Goal: Book appointment/travel/reservation

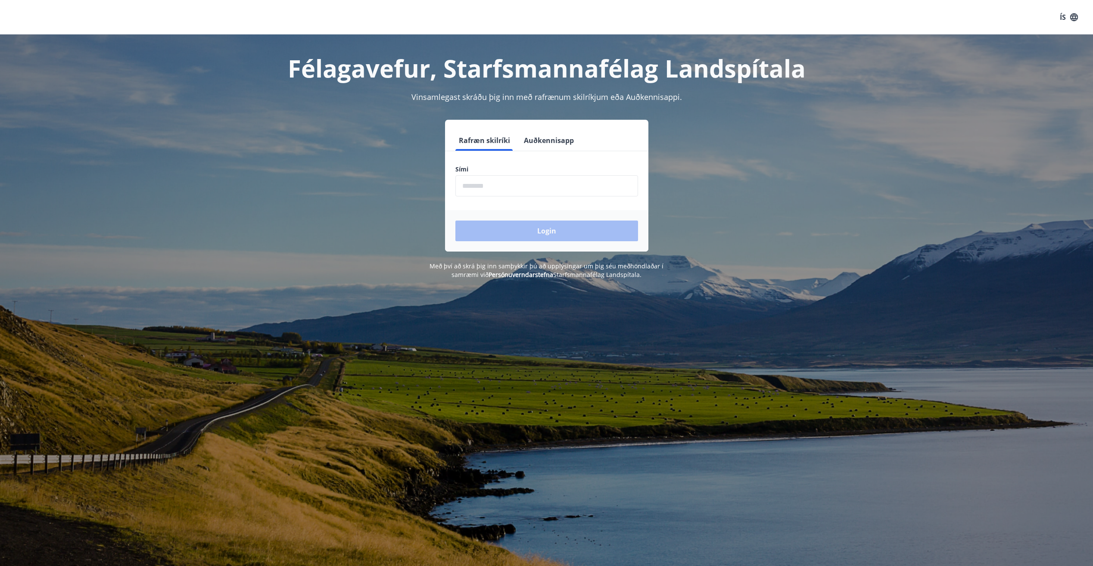
click at [528, 189] on input "phone" at bounding box center [546, 185] width 183 height 21
type input "********"
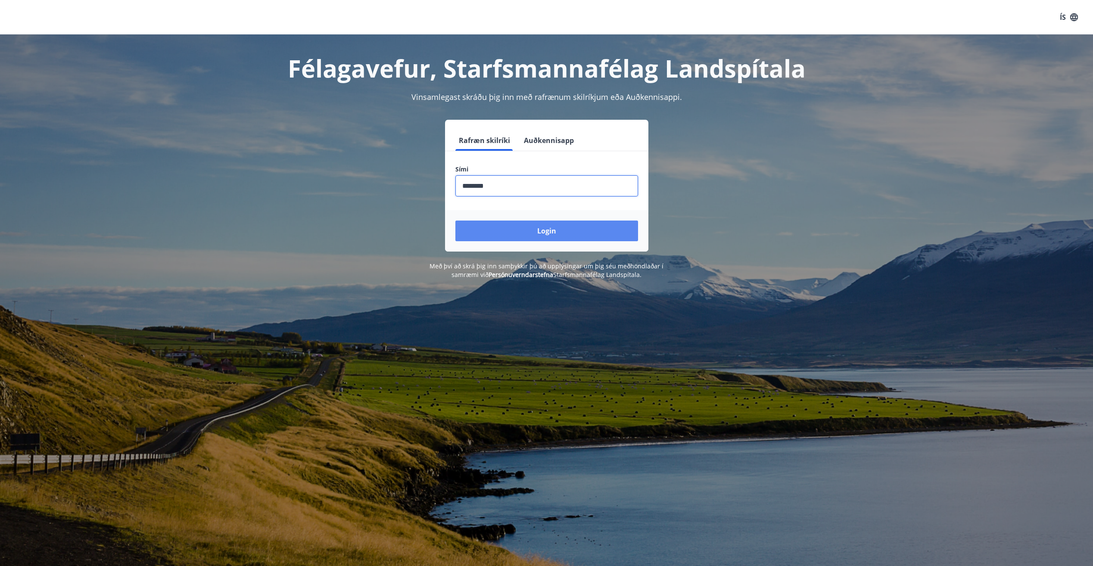
click at [547, 230] on button "Login" at bounding box center [546, 231] width 183 height 21
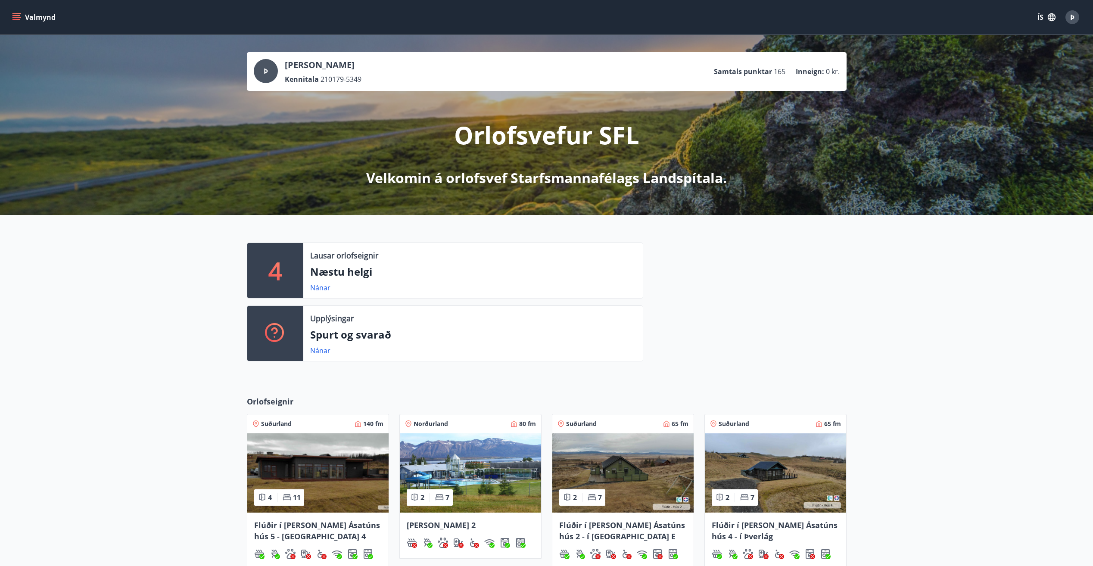
click at [338, 269] on p "Næstu helgi" at bounding box center [473, 272] width 326 height 15
click at [315, 289] on link "Nánar" at bounding box center [320, 287] width 20 height 9
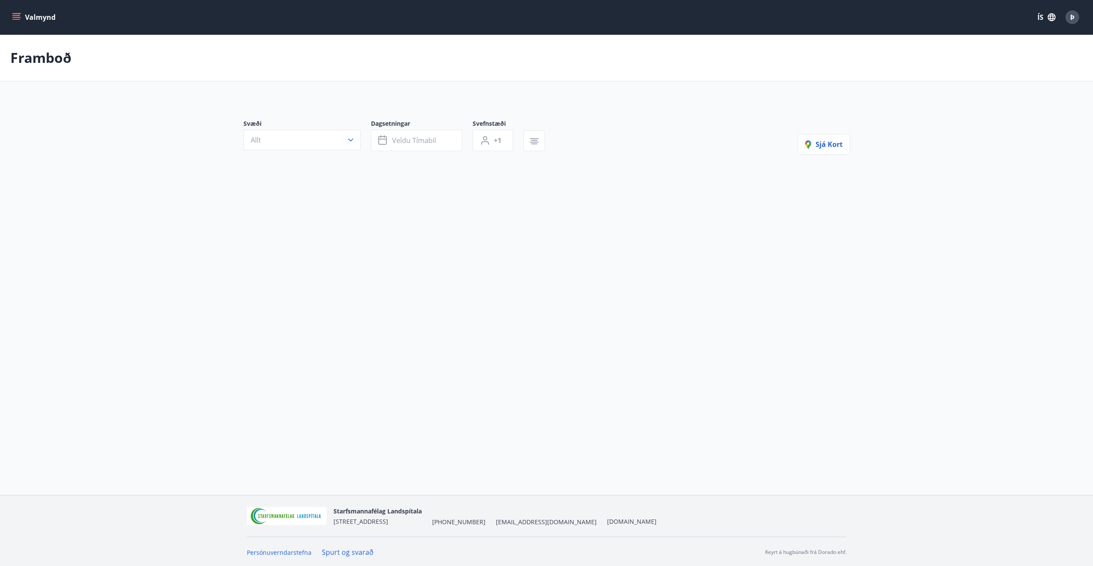
type input "*"
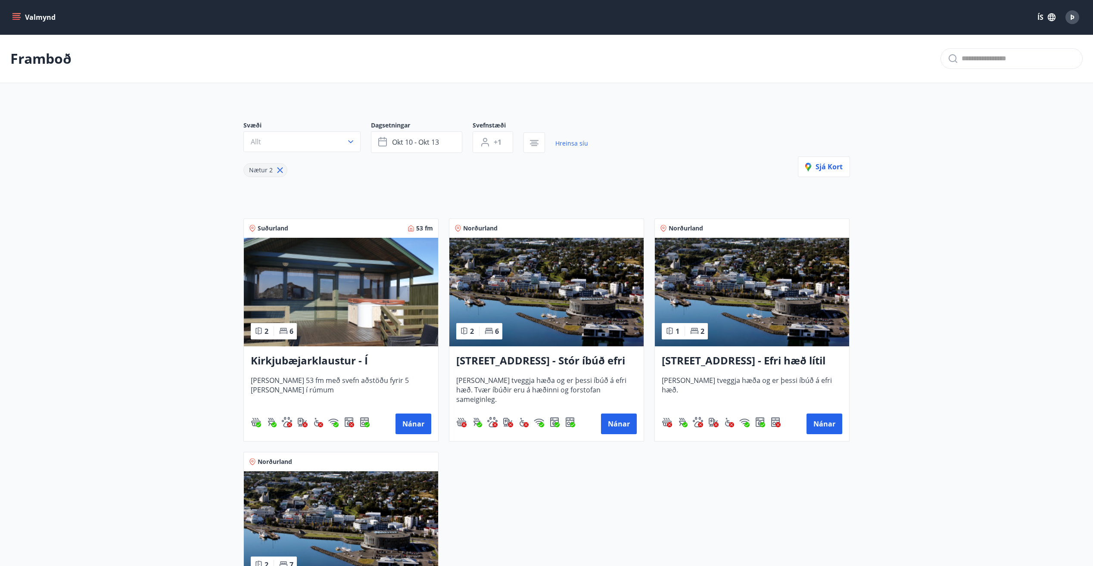
click at [14, 17] on icon "menu" at bounding box center [16, 17] width 9 height 9
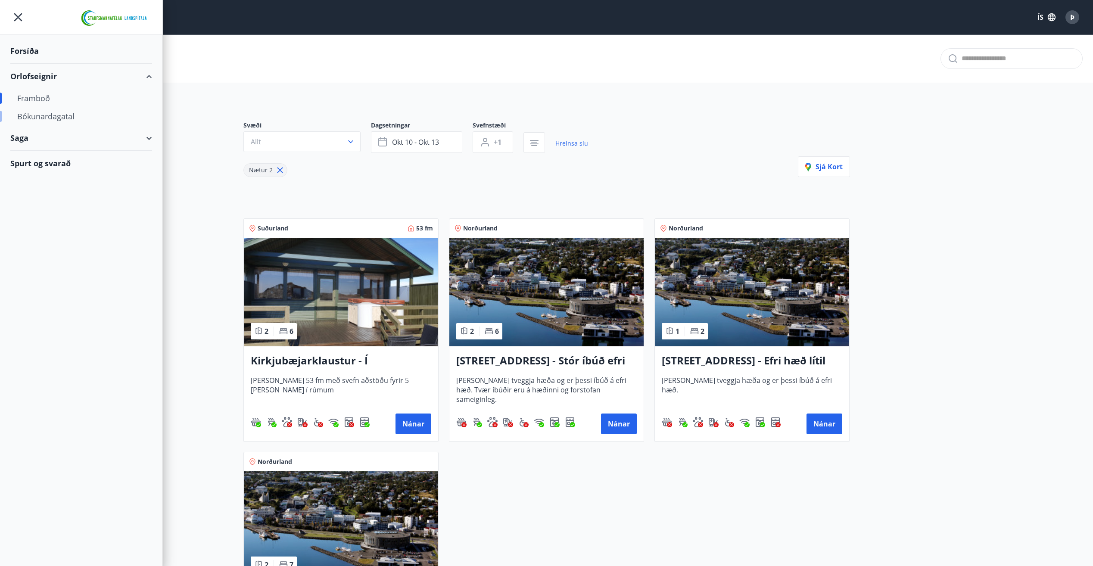
click at [54, 118] on div "Bókunardagatal" at bounding box center [81, 116] width 128 height 18
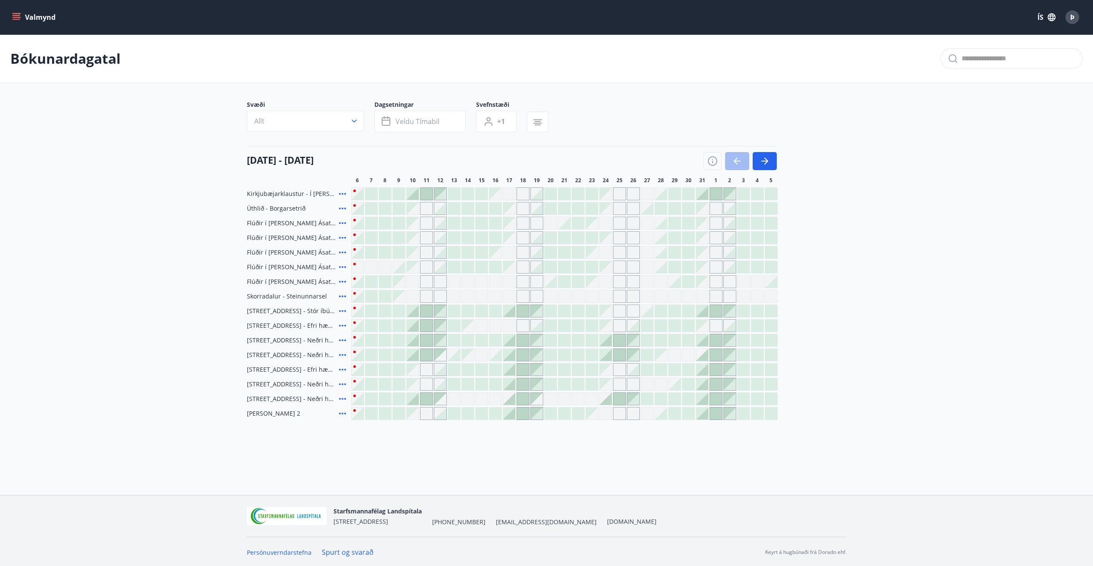
click at [470, 225] on div at bounding box center [468, 223] width 12 height 12
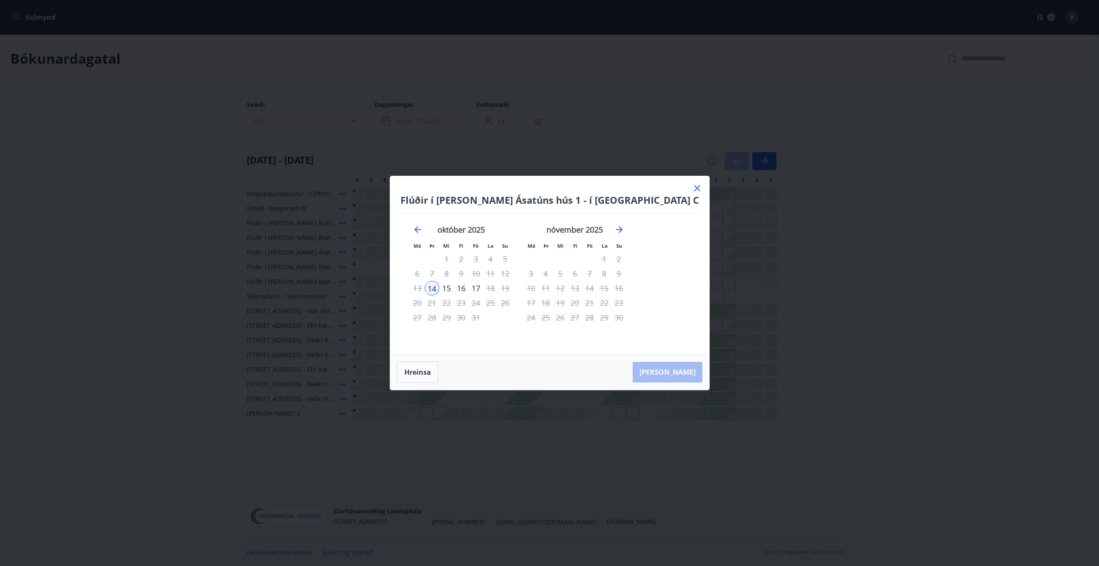
click at [454, 286] on div "15" at bounding box center [446, 288] width 15 height 15
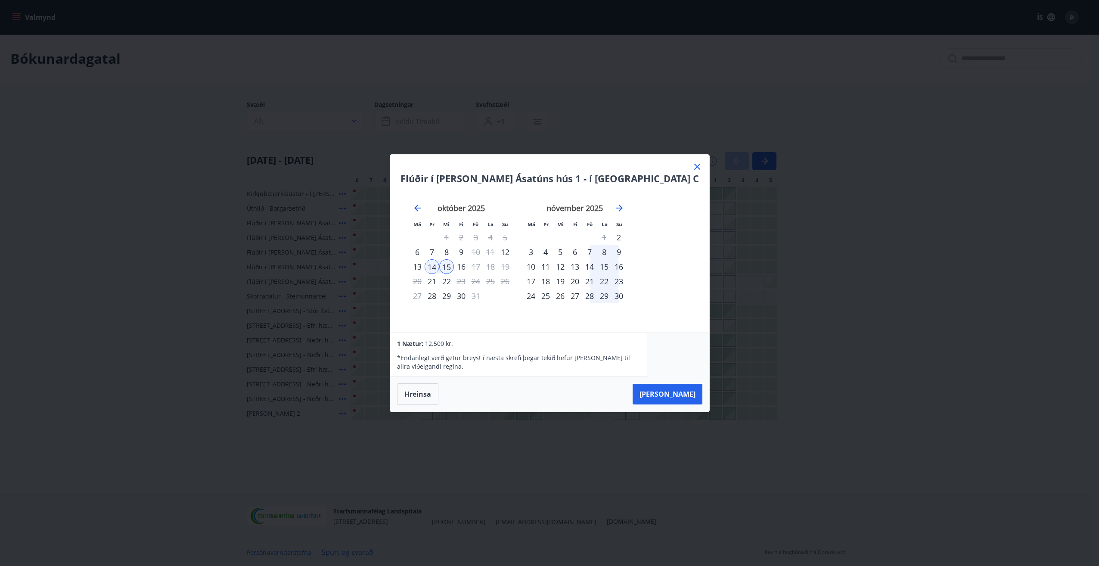
click at [469, 268] on div "16" at bounding box center [461, 266] width 15 height 15
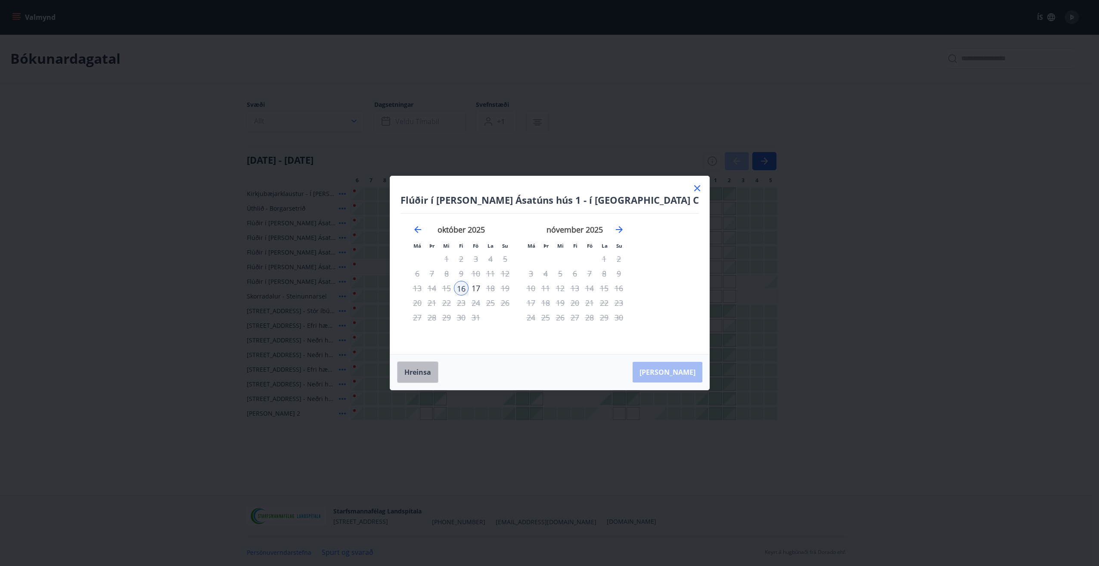
click at [439, 379] on button "Hreinsa" at bounding box center [417, 372] width 41 height 22
click at [439, 289] on div "14" at bounding box center [432, 288] width 15 height 15
click at [469, 286] on div "16" at bounding box center [461, 288] width 15 height 15
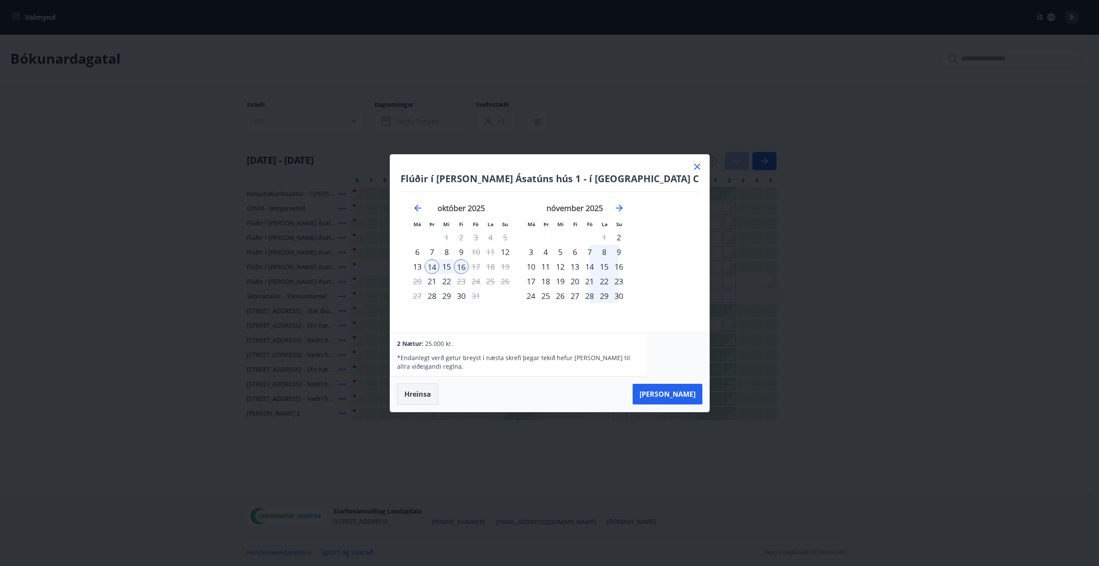
click at [439, 395] on button "Hreinsa" at bounding box center [417, 394] width 41 height 22
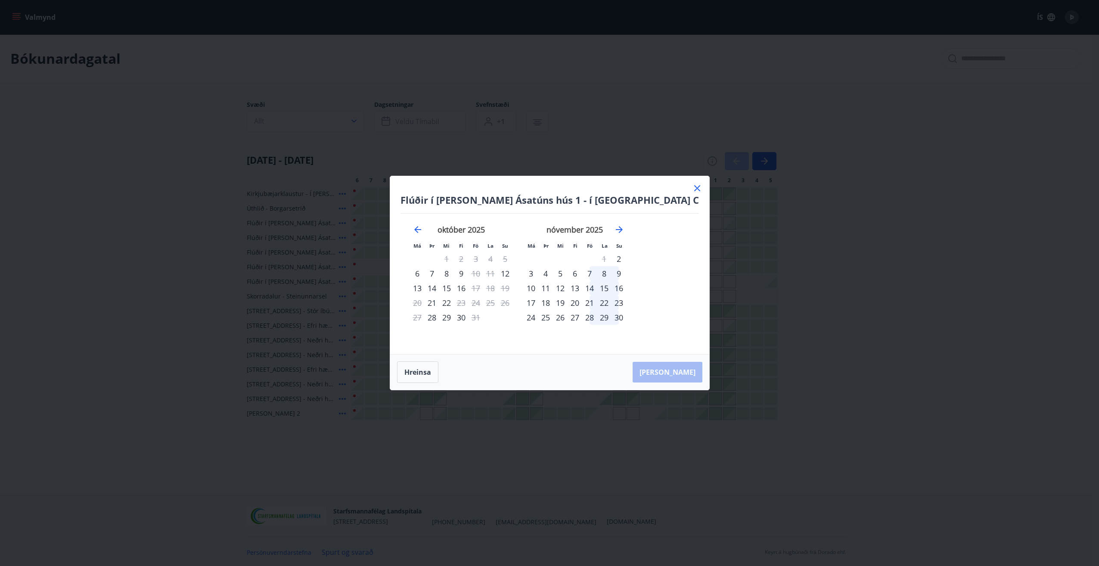
click at [694, 189] on icon at bounding box center [697, 188] width 6 height 6
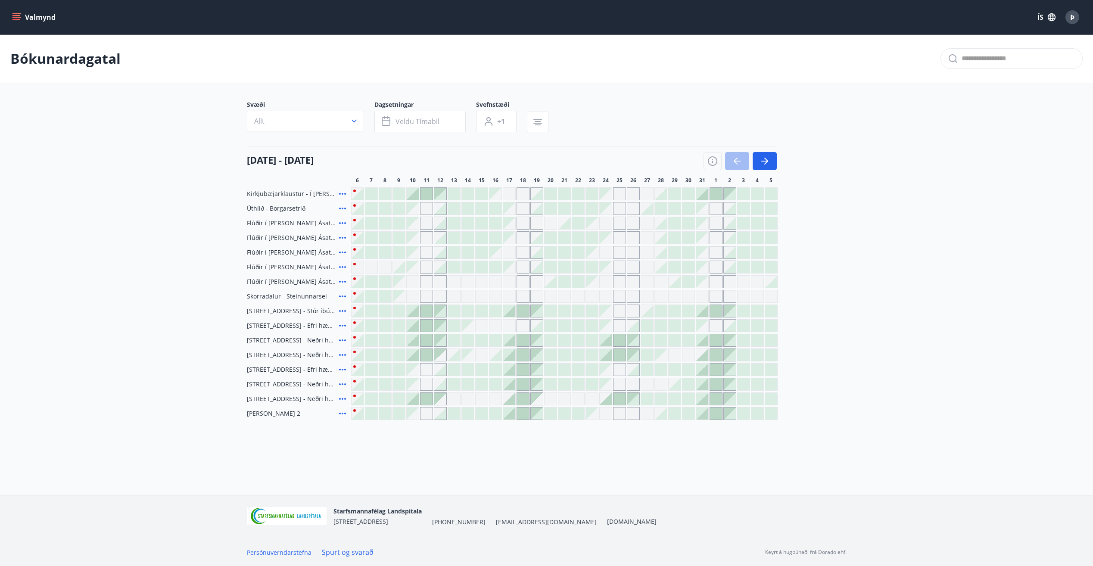
click at [563, 283] on div at bounding box center [564, 282] width 12 height 12
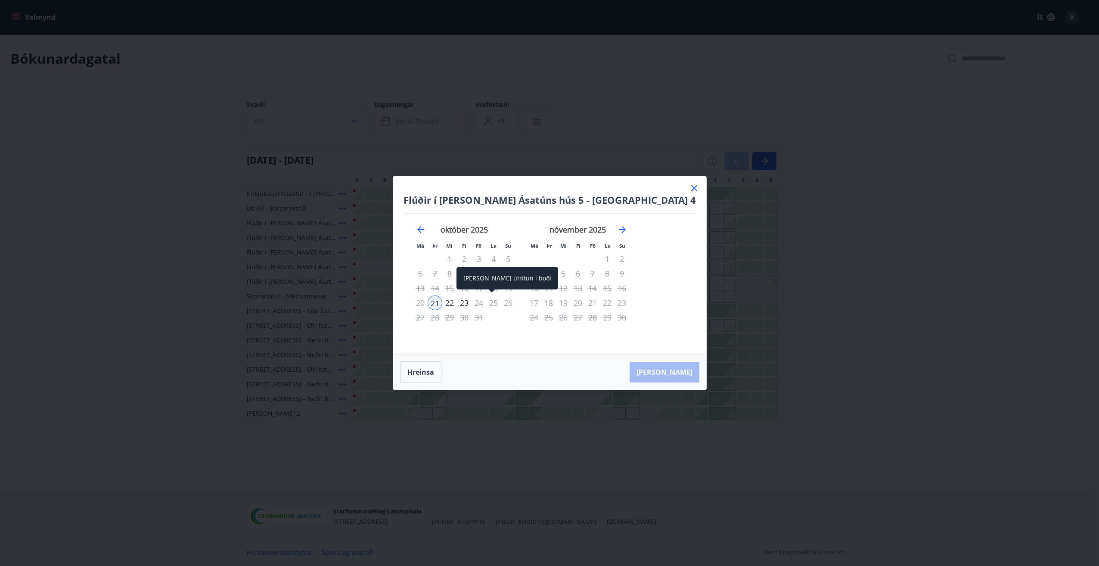
click at [472, 304] on div "23" at bounding box center [464, 303] width 15 height 15
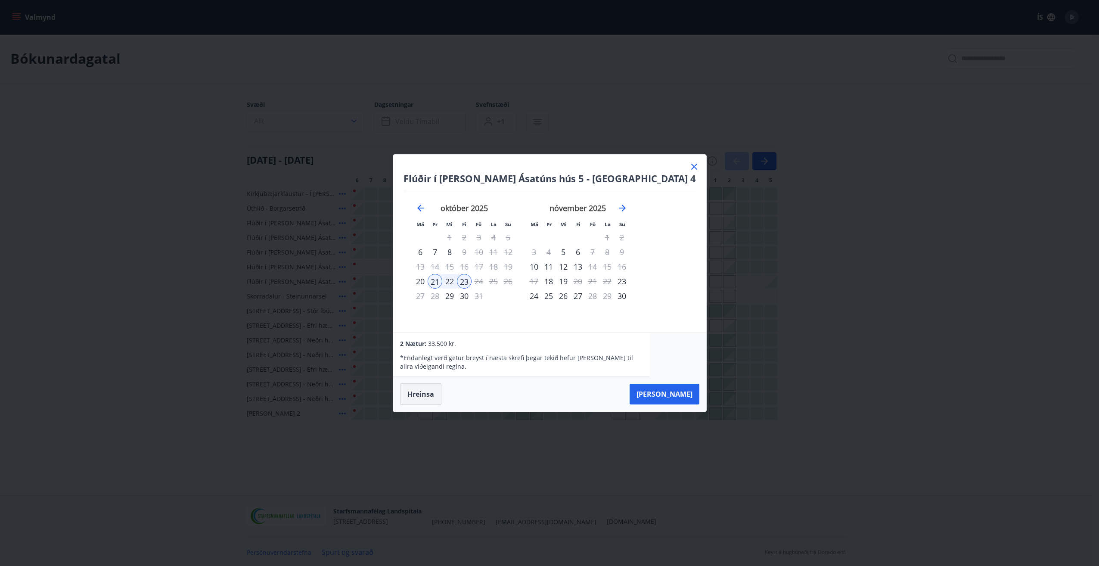
click at [442, 396] on button "Hreinsa" at bounding box center [420, 394] width 41 height 22
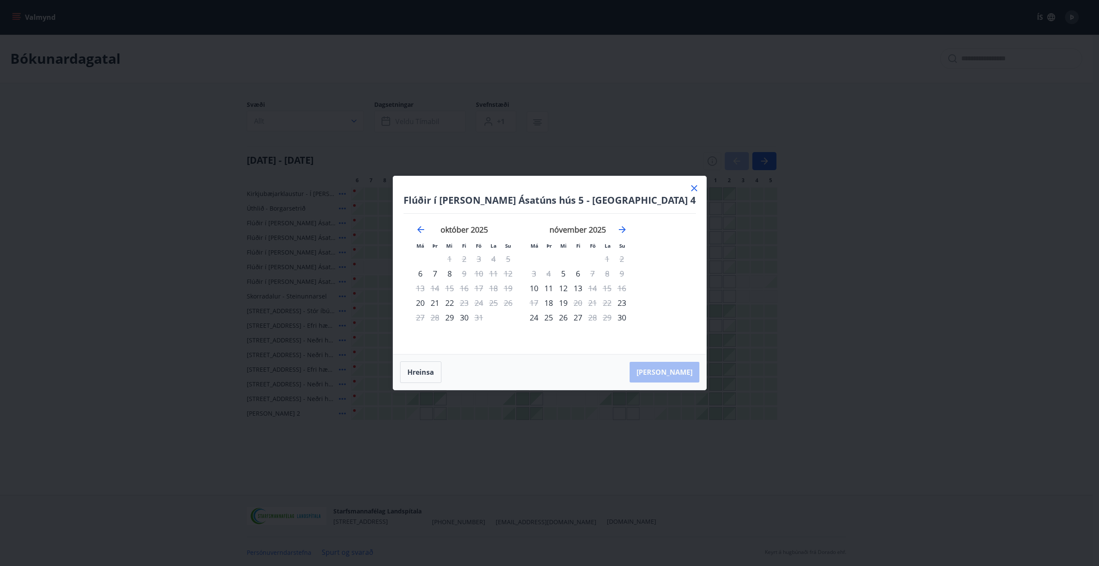
click at [689, 184] on icon at bounding box center [694, 188] width 10 height 10
